Goal: Find specific page/section: Find specific page/section

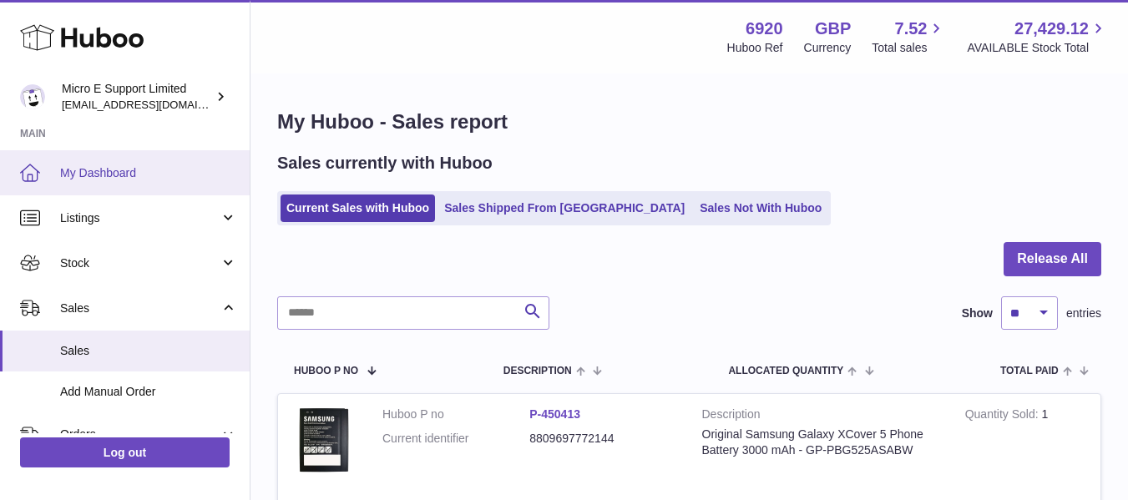
click at [98, 177] on span "My Dashboard" at bounding box center [148, 173] width 177 height 16
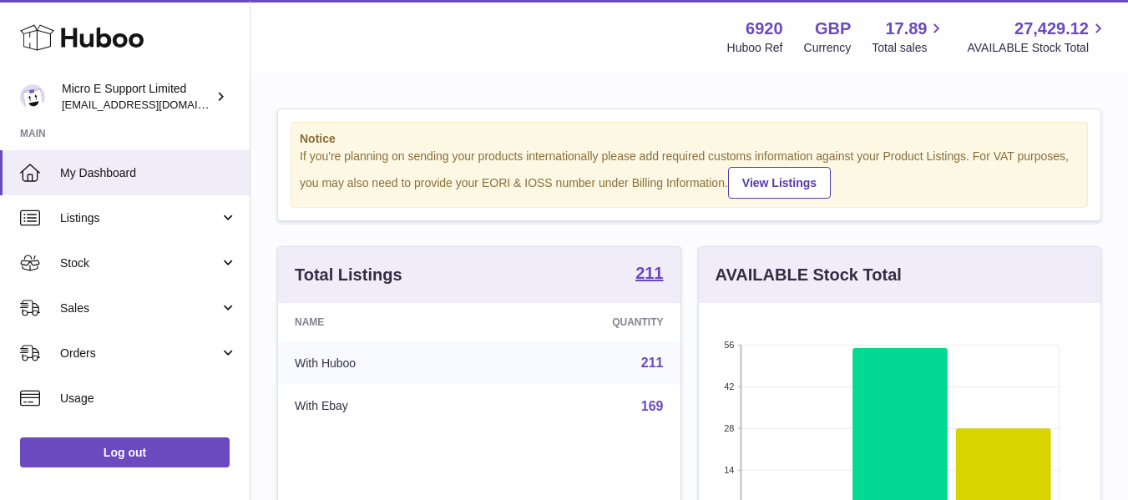
scroll to position [260, 401]
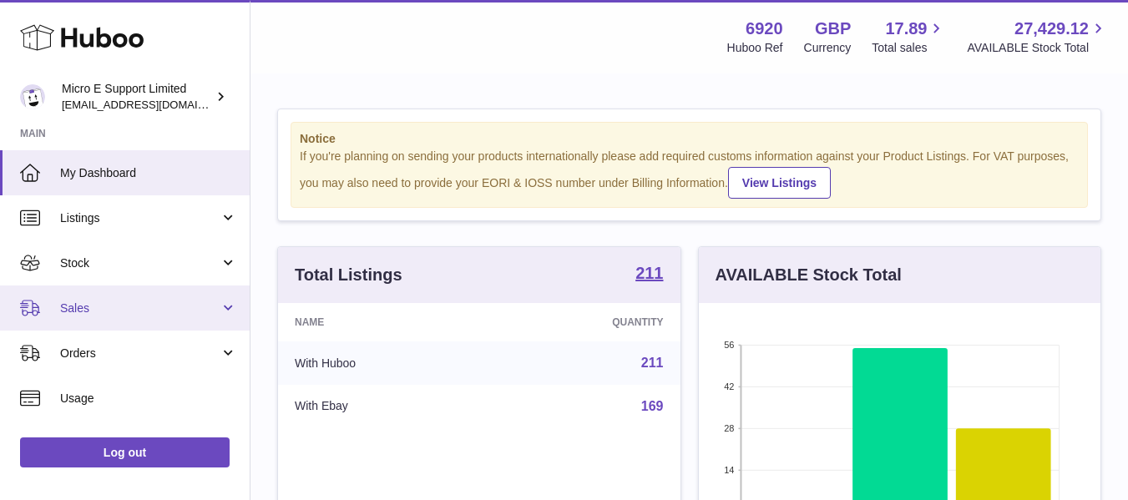
click at [220, 311] on link "Sales" at bounding box center [125, 307] width 250 height 45
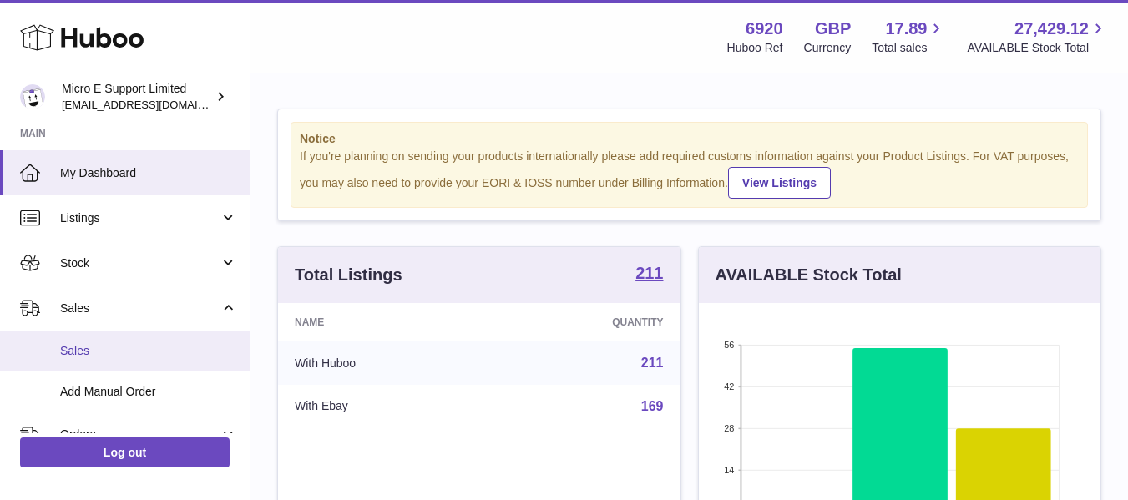
click at [80, 353] on span "Sales" at bounding box center [148, 351] width 177 height 16
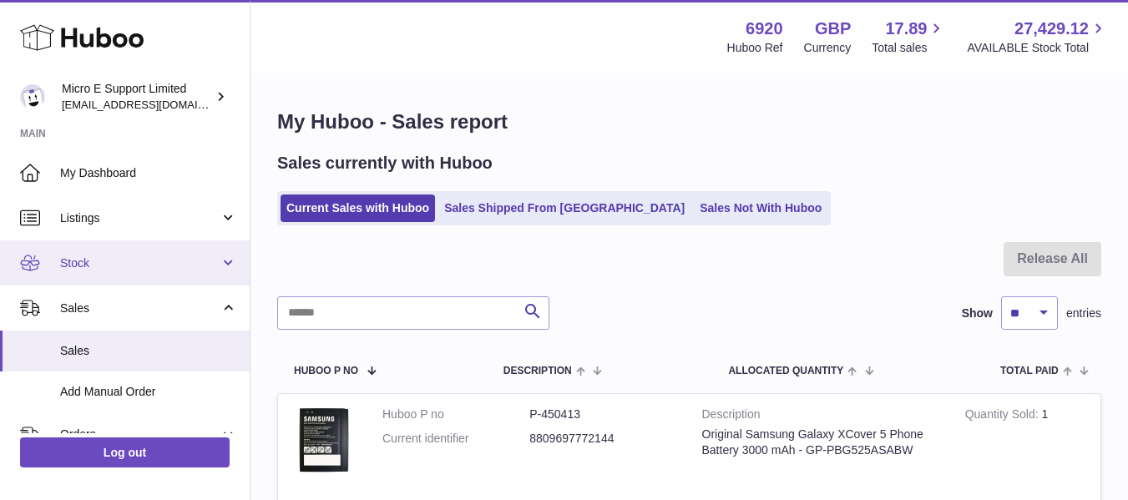
click at [92, 268] on span "Stock" at bounding box center [139, 263] width 159 height 16
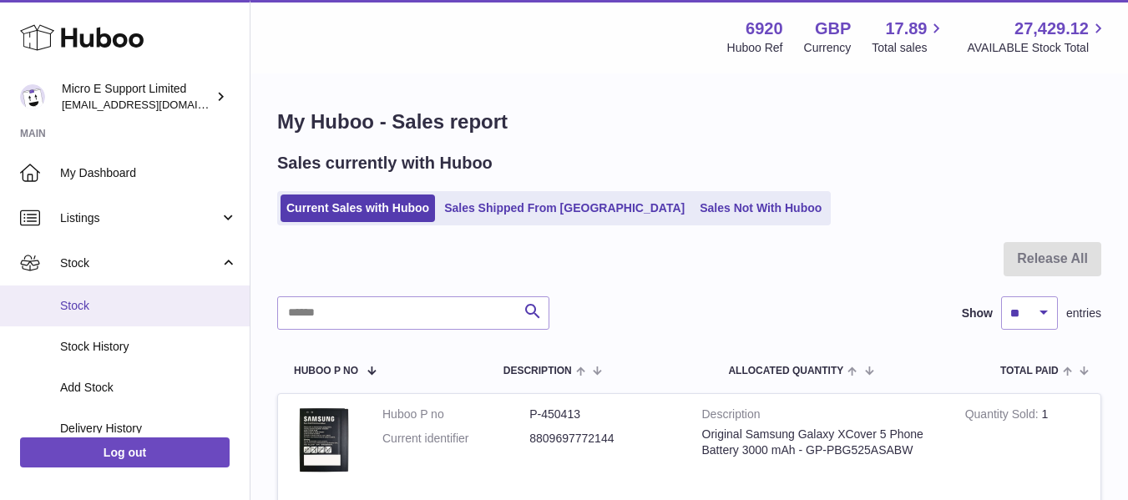
click at [100, 310] on span "Stock" at bounding box center [148, 306] width 177 height 16
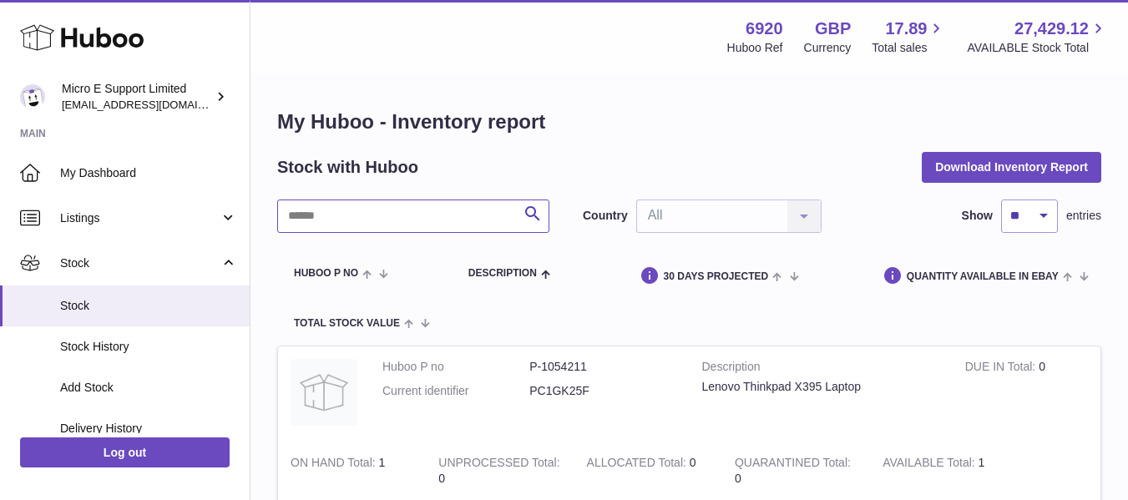
click at [400, 213] on input "text" at bounding box center [413, 215] width 272 height 33
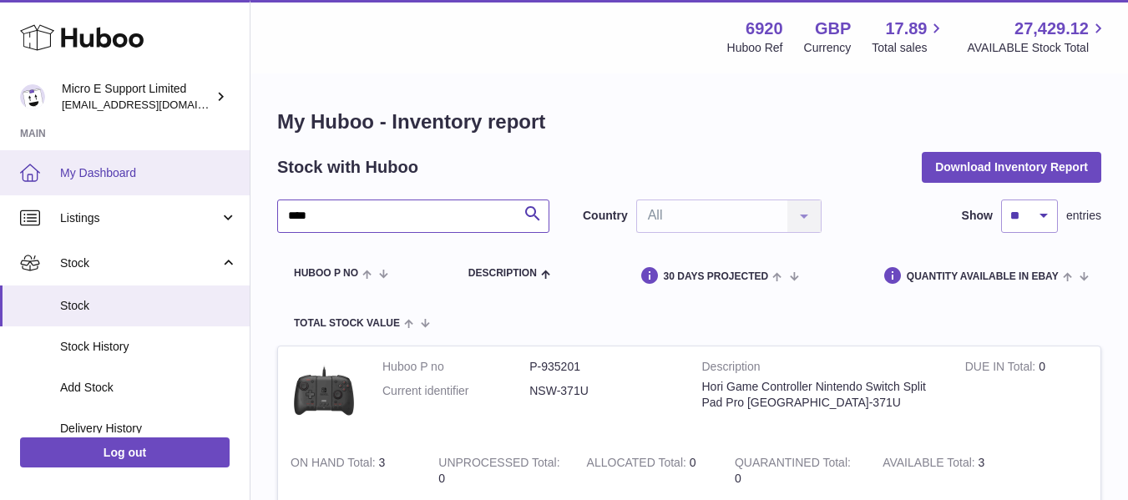
type input "****"
click at [103, 172] on span "My Dashboard" at bounding box center [148, 173] width 177 height 16
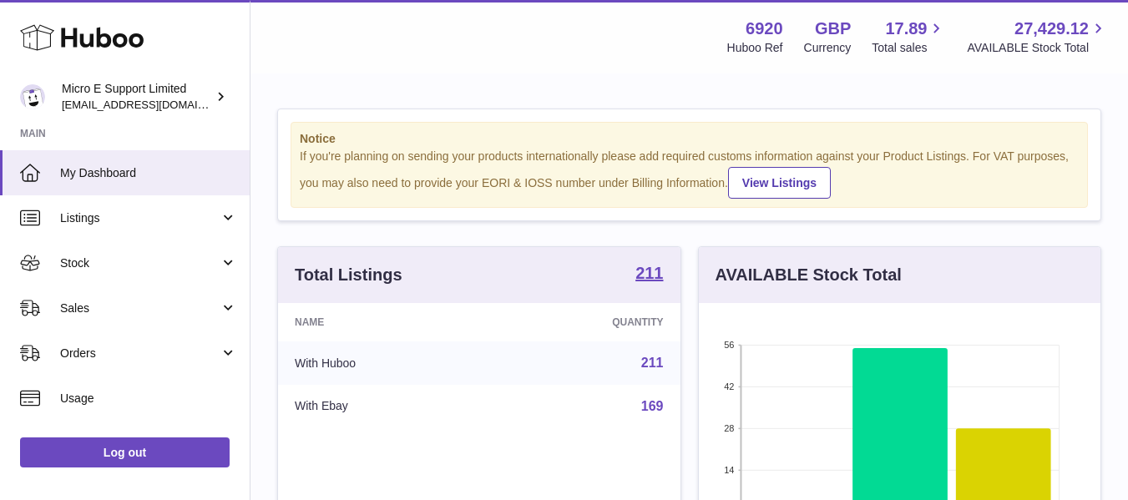
scroll to position [260, 401]
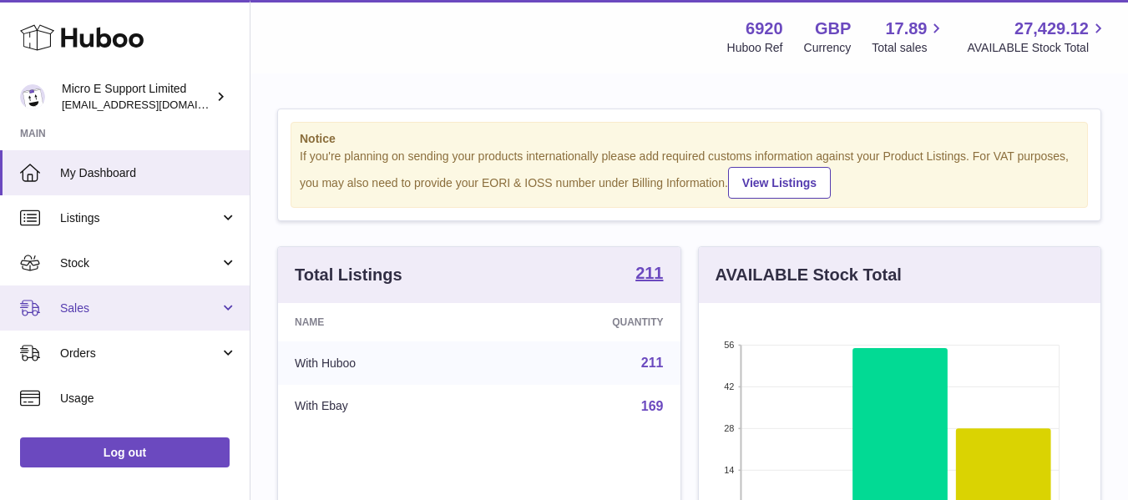
click at [175, 311] on span "Sales" at bounding box center [139, 308] width 159 height 16
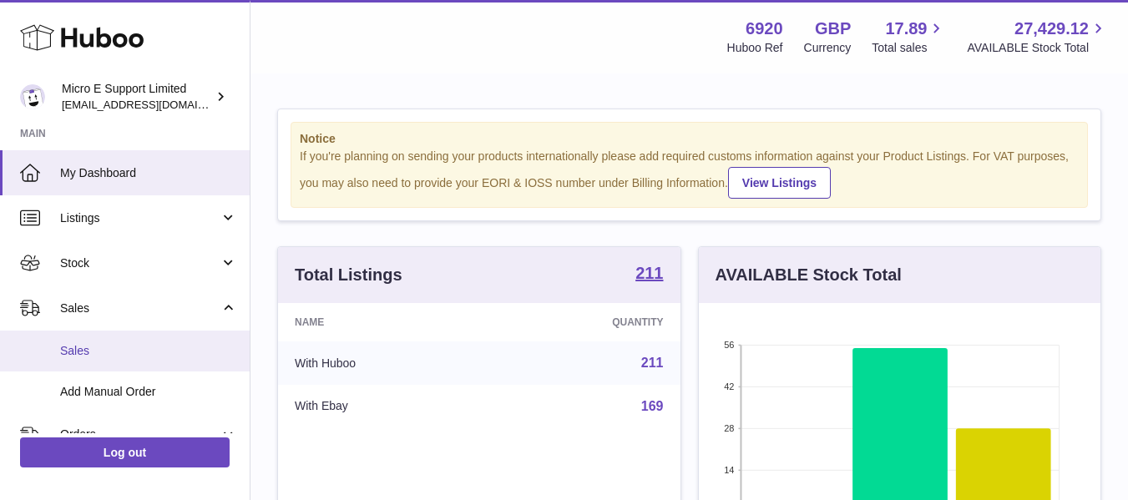
click at [92, 353] on span "Sales" at bounding box center [148, 351] width 177 height 16
